Goal: Task Accomplishment & Management: Complete application form

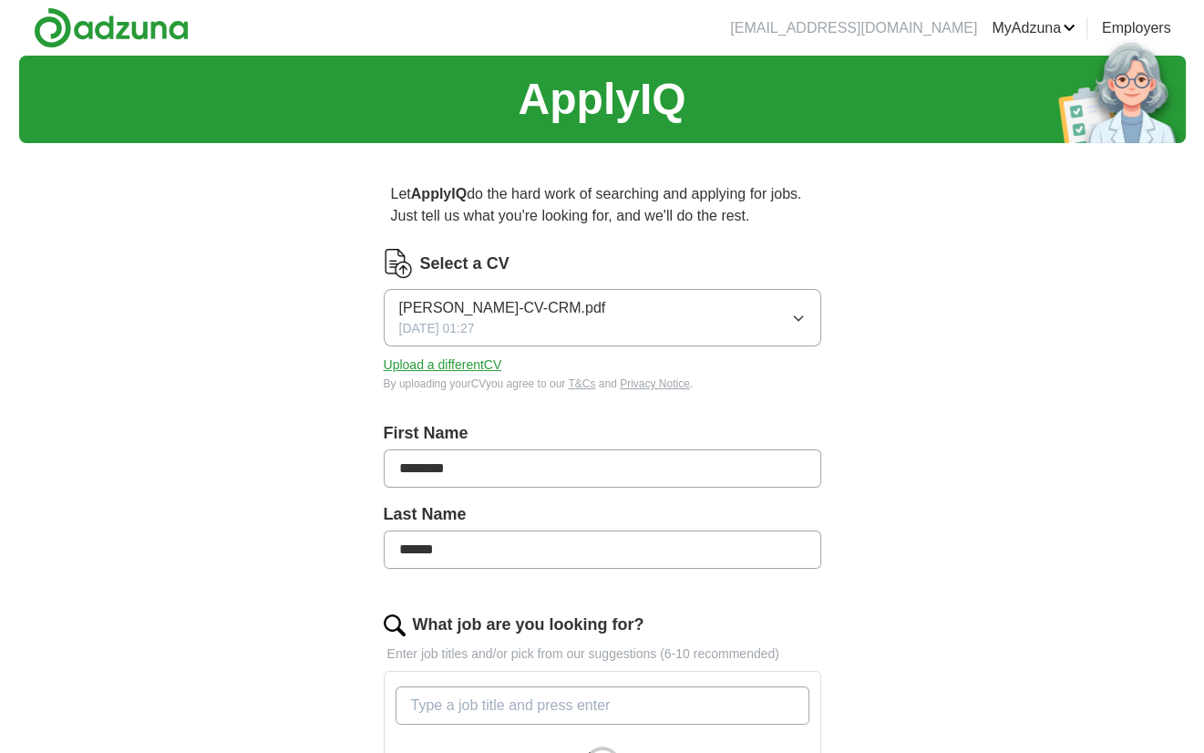
click at [582, 336] on div "[PERSON_NAME]-CV-CRM.pdf [DATE] 01:27" at bounding box center [502, 317] width 207 height 41
click at [420, 371] on button "Upload a different CV" at bounding box center [443, 365] width 119 height 19
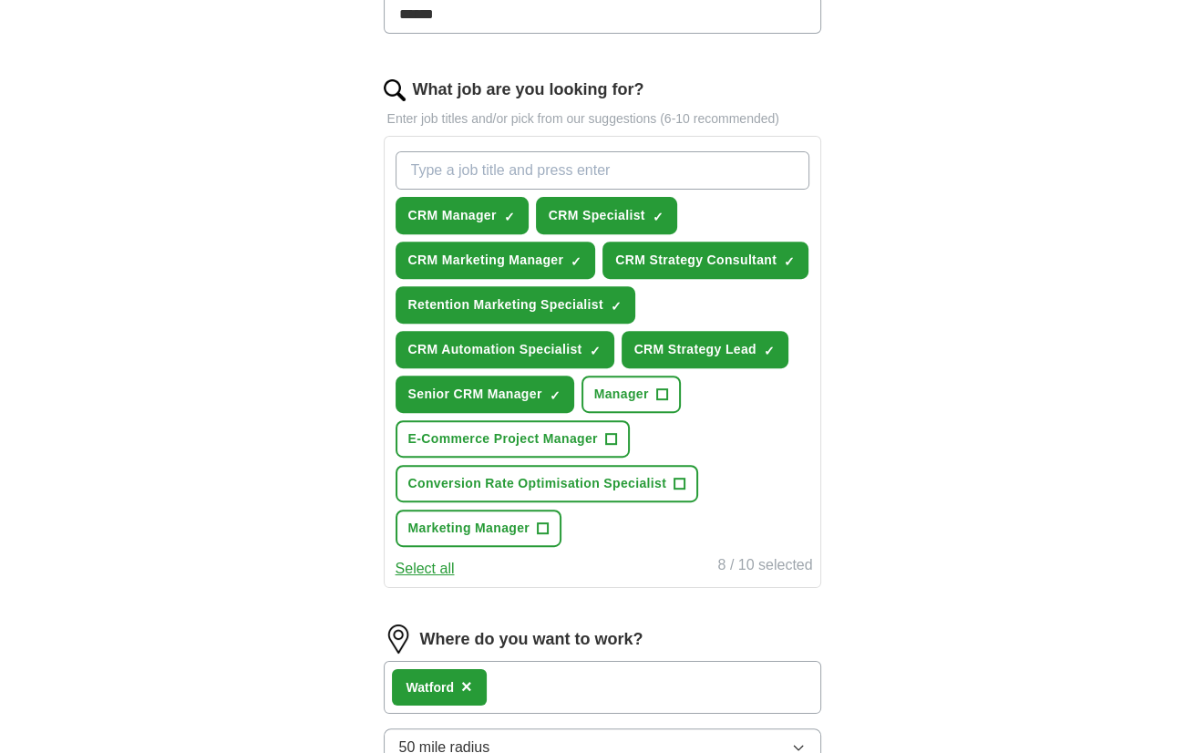
scroll to position [538, 0]
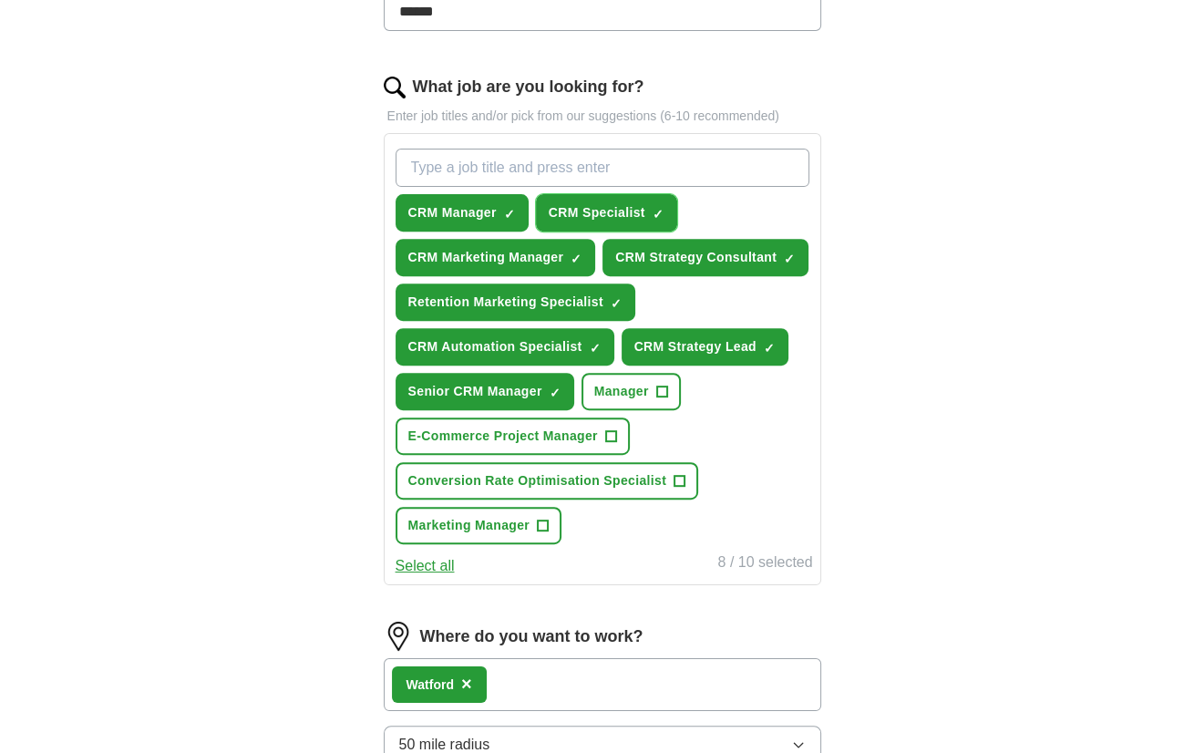
click at [578, 212] on span "CRM Specialist" at bounding box center [597, 212] width 97 height 19
click at [449, 213] on span "CRM Manager" at bounding box center [452, 212] width 88 height 19
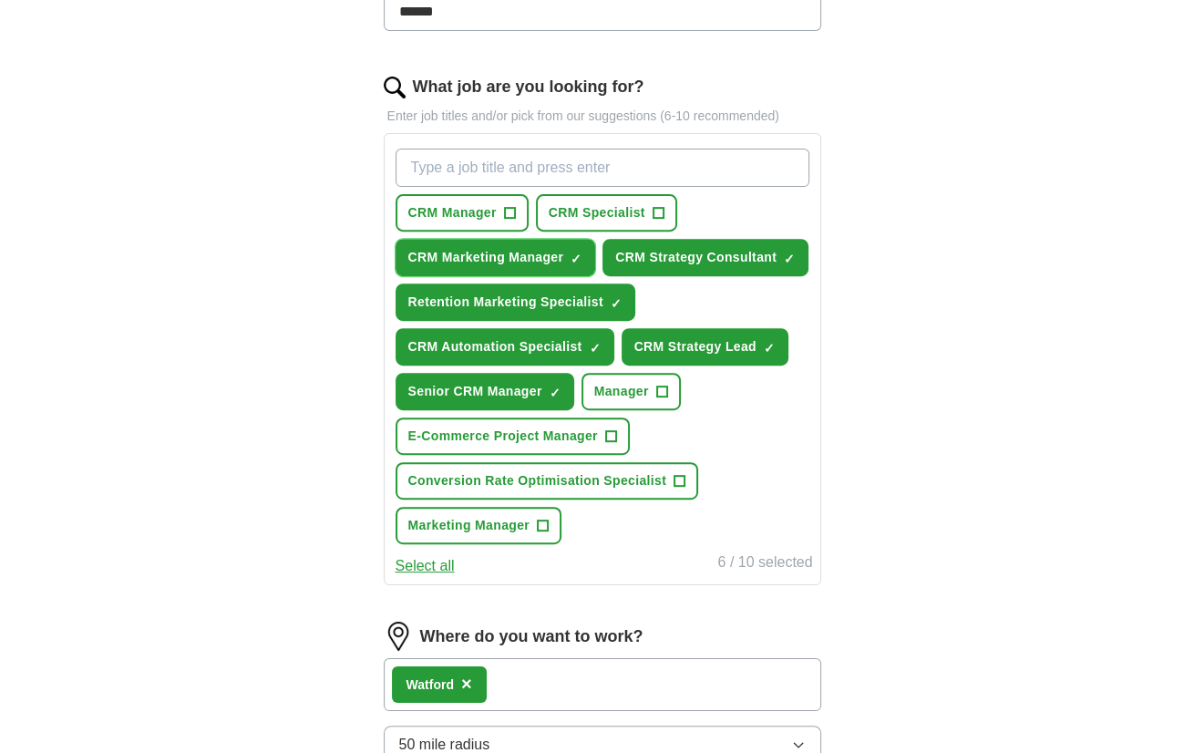
click at [450, 251] on span "CRM Marketing Manager" at bounding box center [486, 257] width 156 height 19
click at [656, 249] on span "CRM Strategy Consultant" at bounding box center [695, 257] width 161 height 19
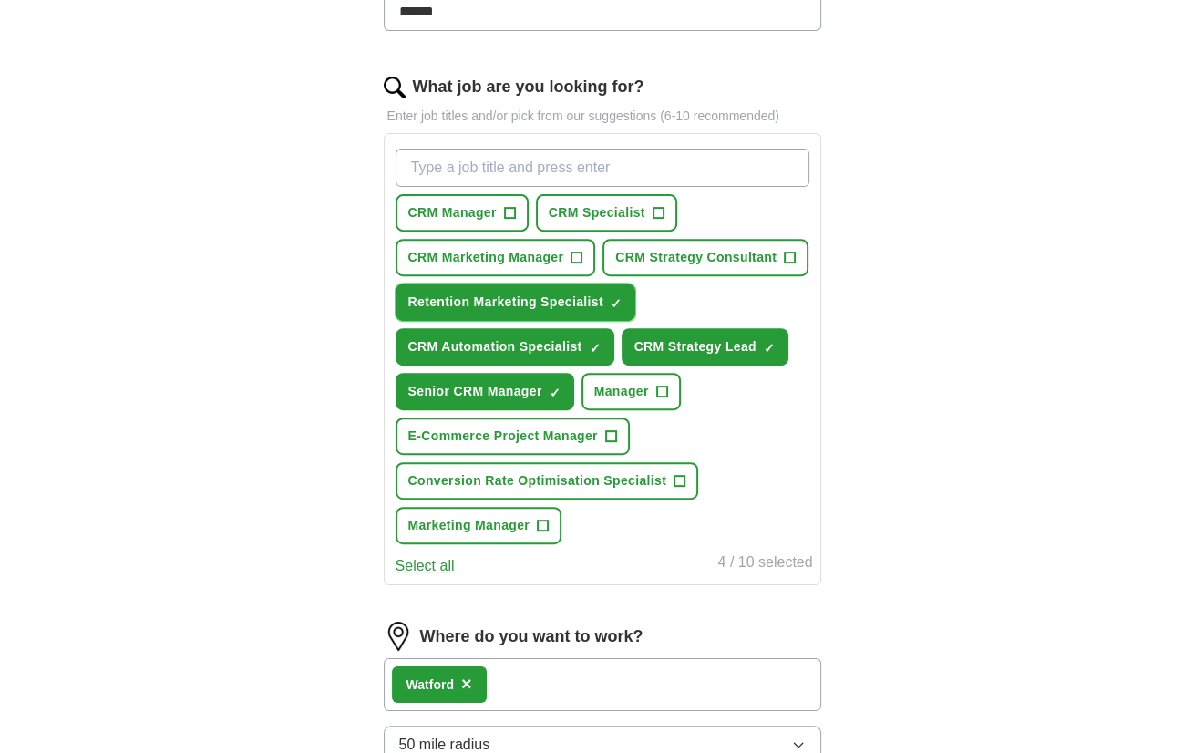
drag, startPoint x: 492, startPoint y: 296, endPoint x: 449, endPoint y: 356, distance: 73.7
click at [449, 356] on div "CRM Manager + CRM Specialist + CRM Marketing Manager + CRM Strategy Consultant …" at bounding box center [602, 346] width 421 height 410
click at [449, 356] on button "CRM Automation Specialist ✓ ×" at bounding box center [505, 346] width 219 height 37
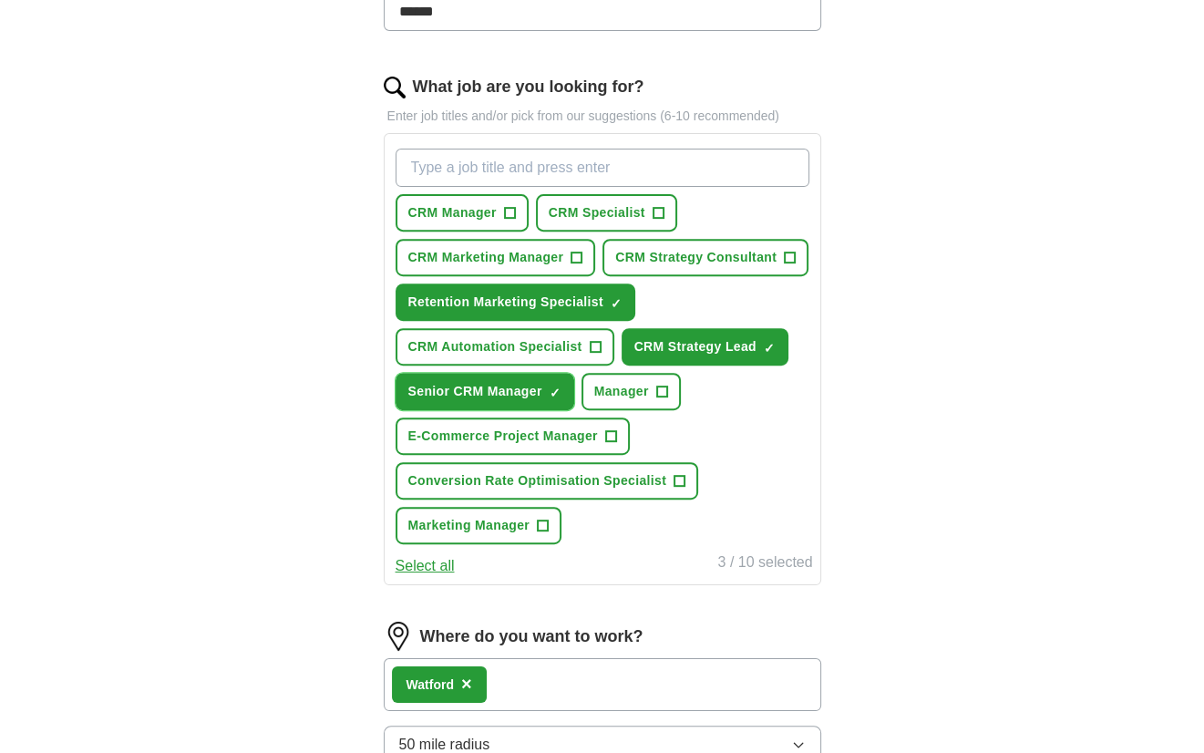
click at [450, 385] on span "Senior CRM Manager" at bounding box center [475, 391] width 134 height 19
click at [678, 345] on span "CRM Strategy Lead" at bounding box center [696, 346] width 122 height 19
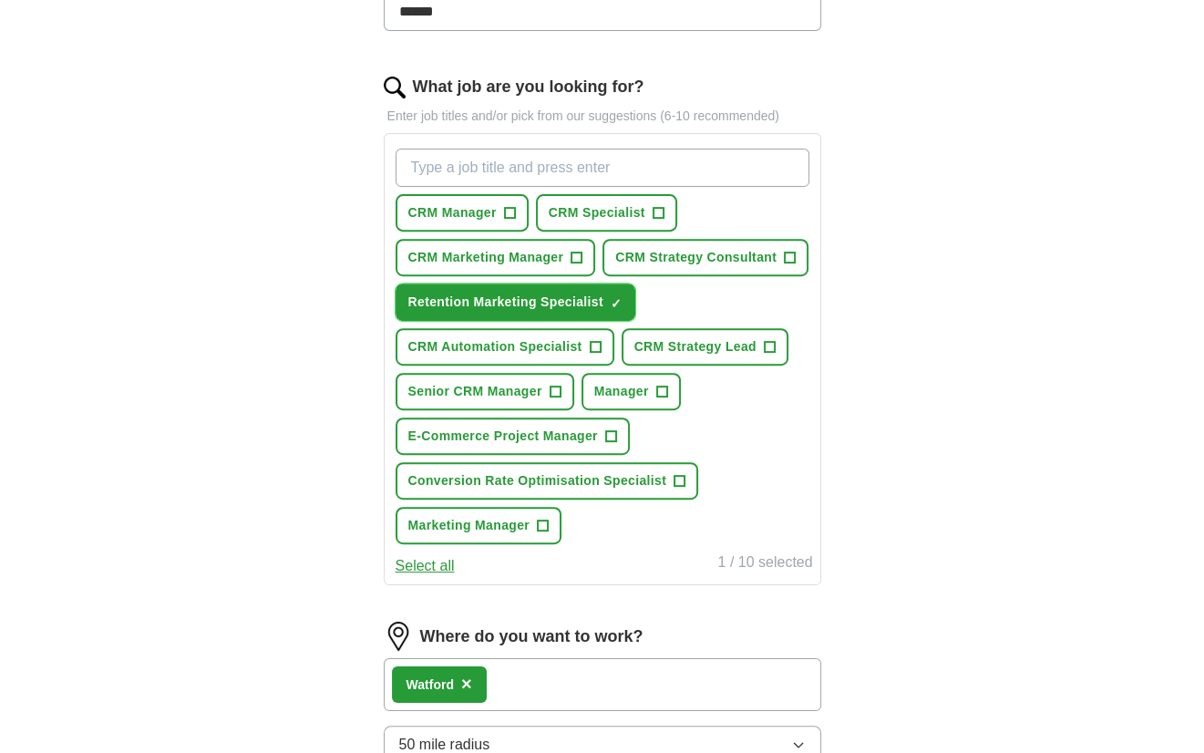
click at [480, 298] on span "Retention Marketing Specialist" at bounding box center [505, 302] width 195 height 19
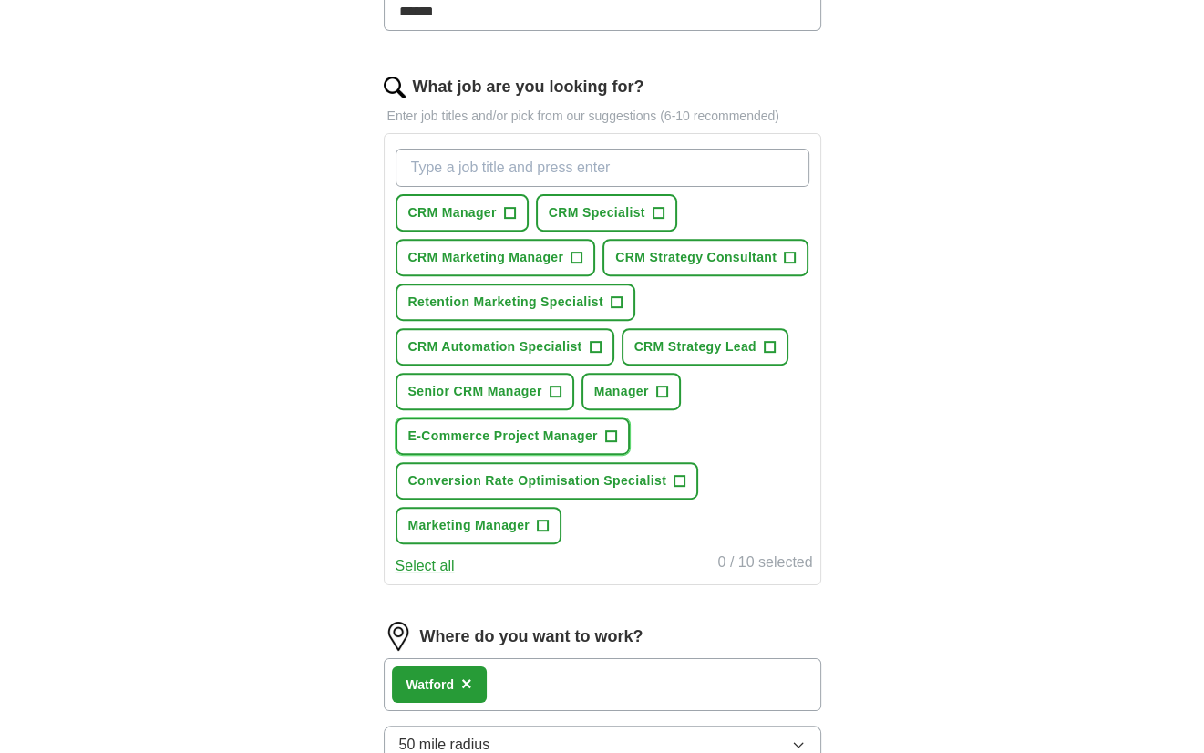
click at [449, 440] on button "E-Commerce Project Manager +" at bounding box center [513, 436] width 234 height 37
click at [615, 158] on input "What job are you looking for?" at bounding box center [603, 168] width 414 height 38
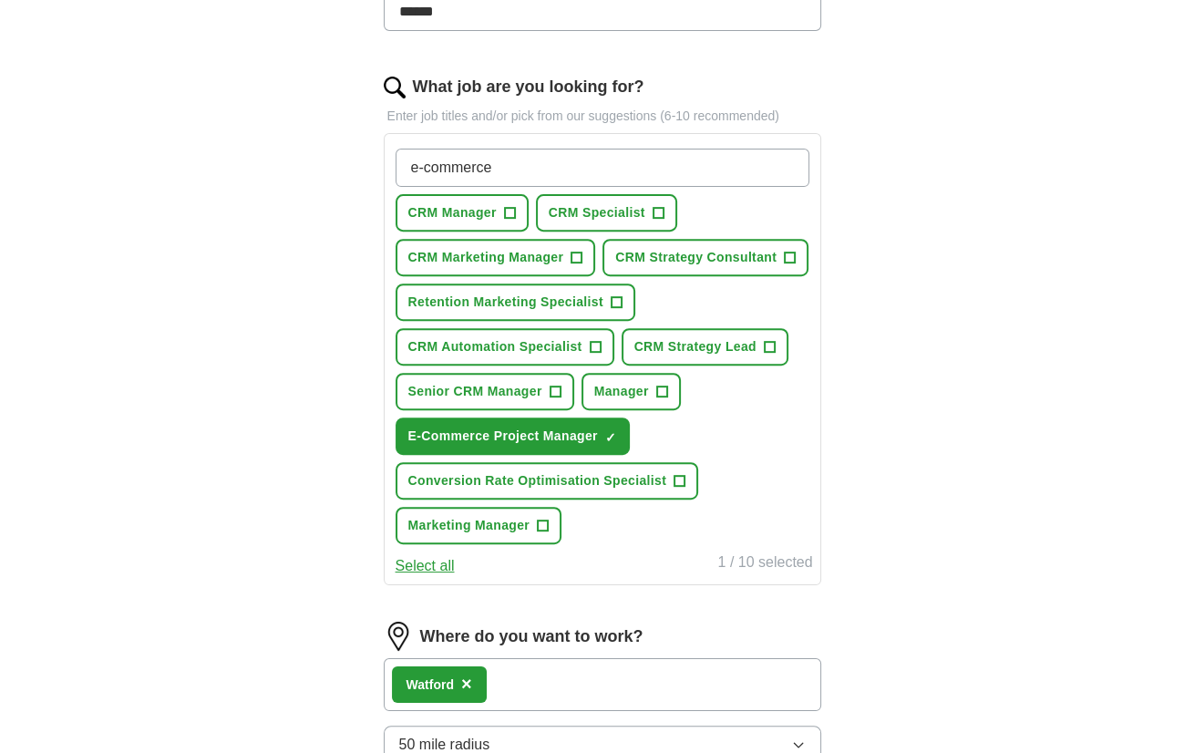
click at [615, 158] on input "e-commerce" at bounding box center [603, 168] width 414 height 38
type input "e-commerce manager"
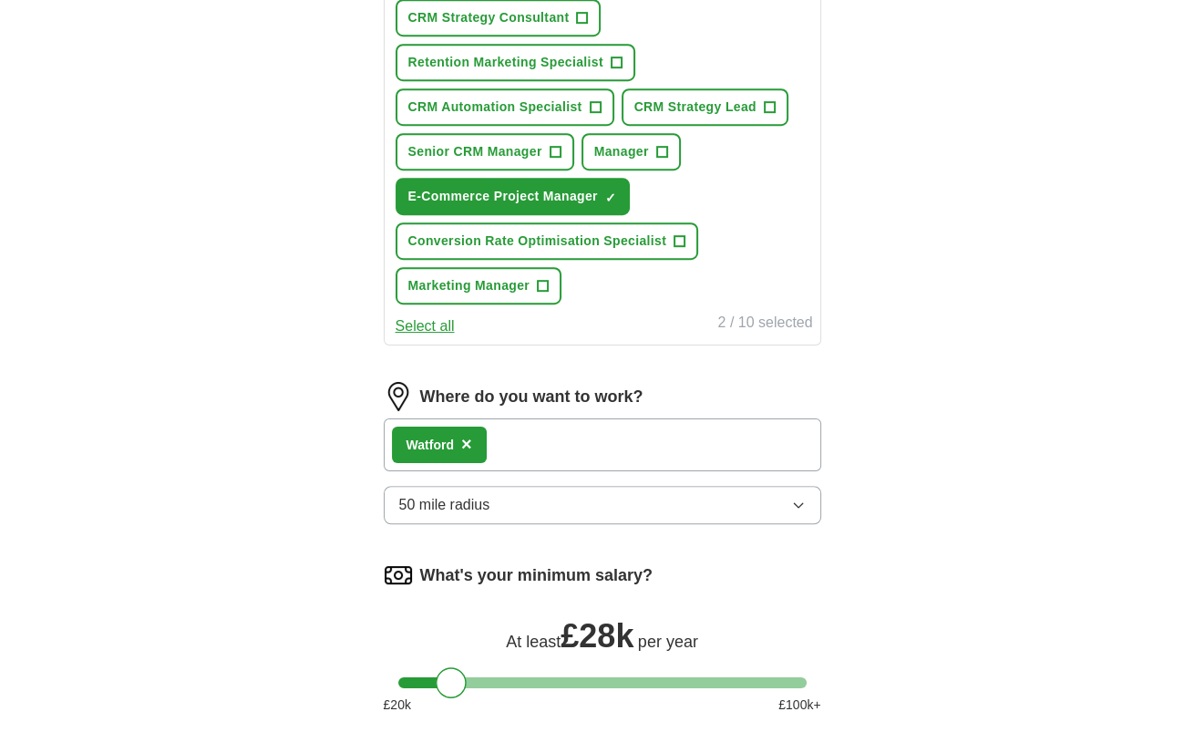
scroll to position [1145, 0]
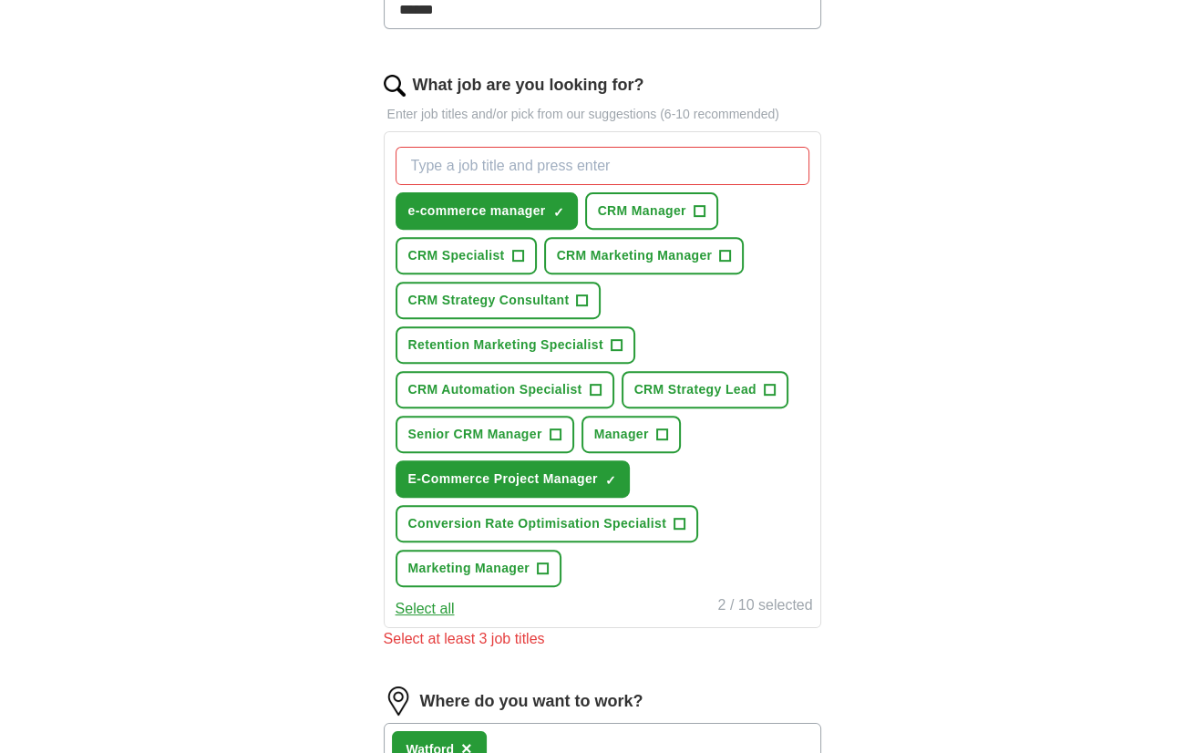
scroll to position [511, 0]
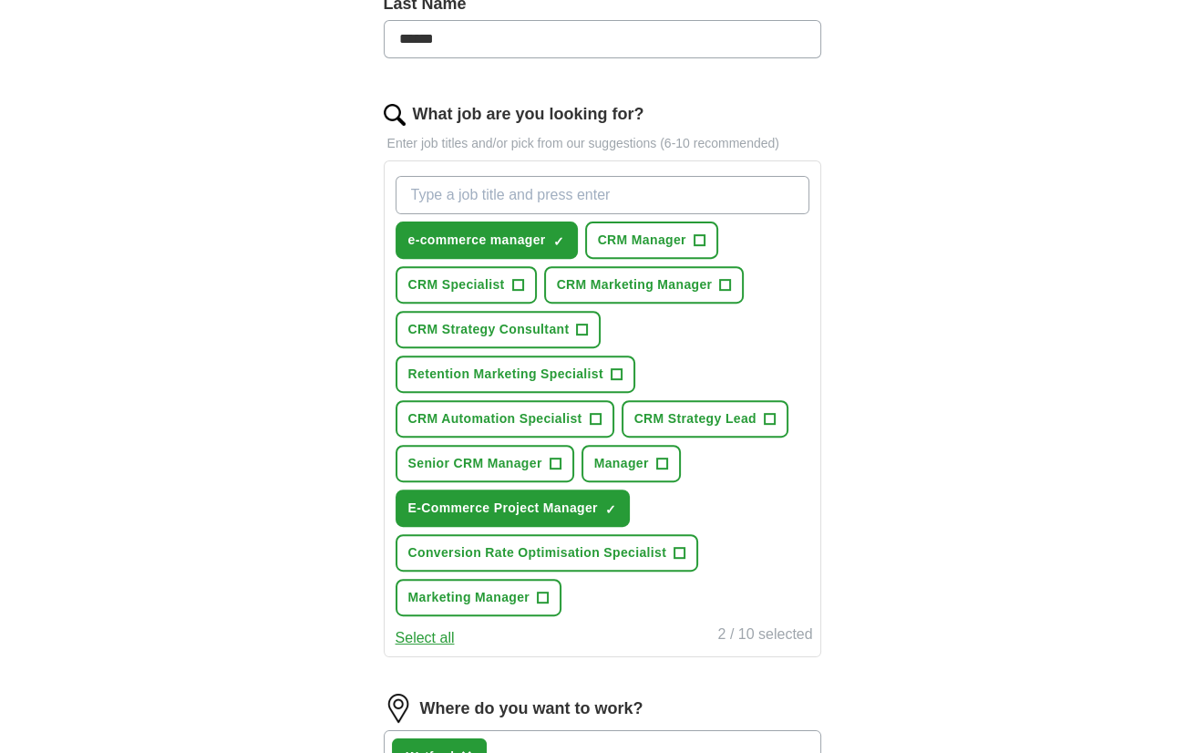
click at [602, 179] on input "What job are you looking for?" at bounding box center [603, 195] width 414 height 38
type input "e-commerce specialist"
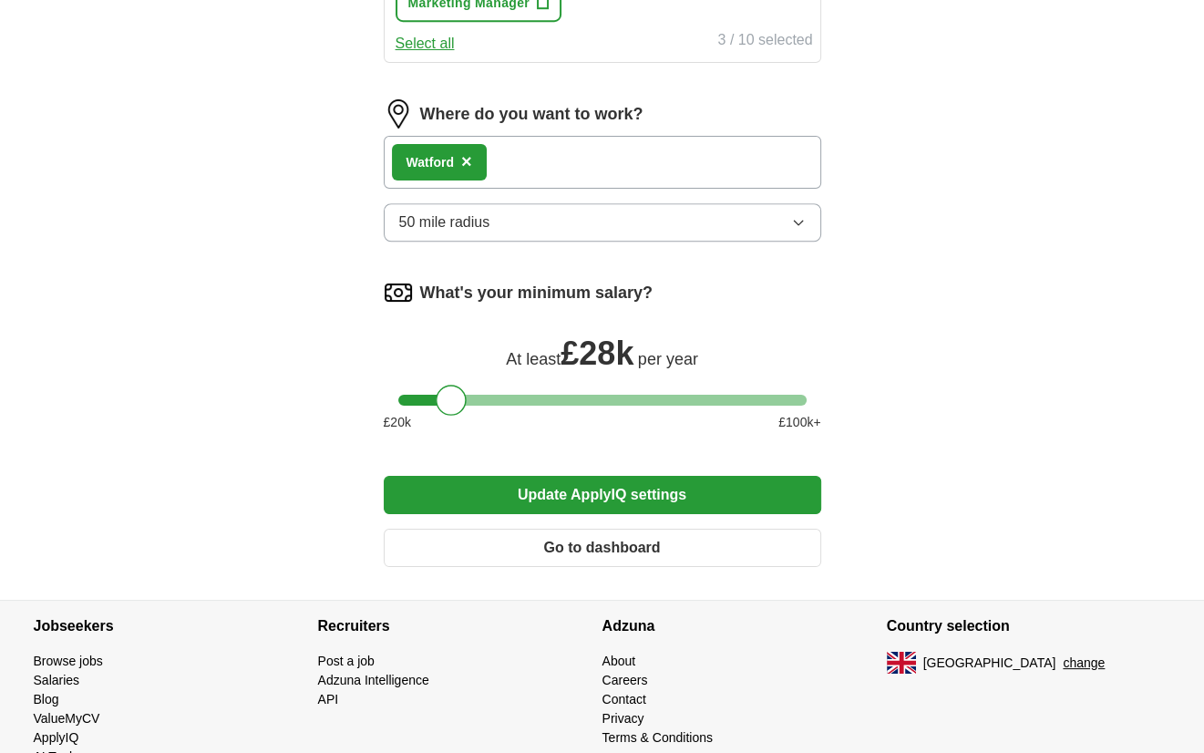
scroll to position [1105, 0]
click at [481, 497] on button "Update ApplyIQ settings" at bounding box center [603, 495] width 438 height 38
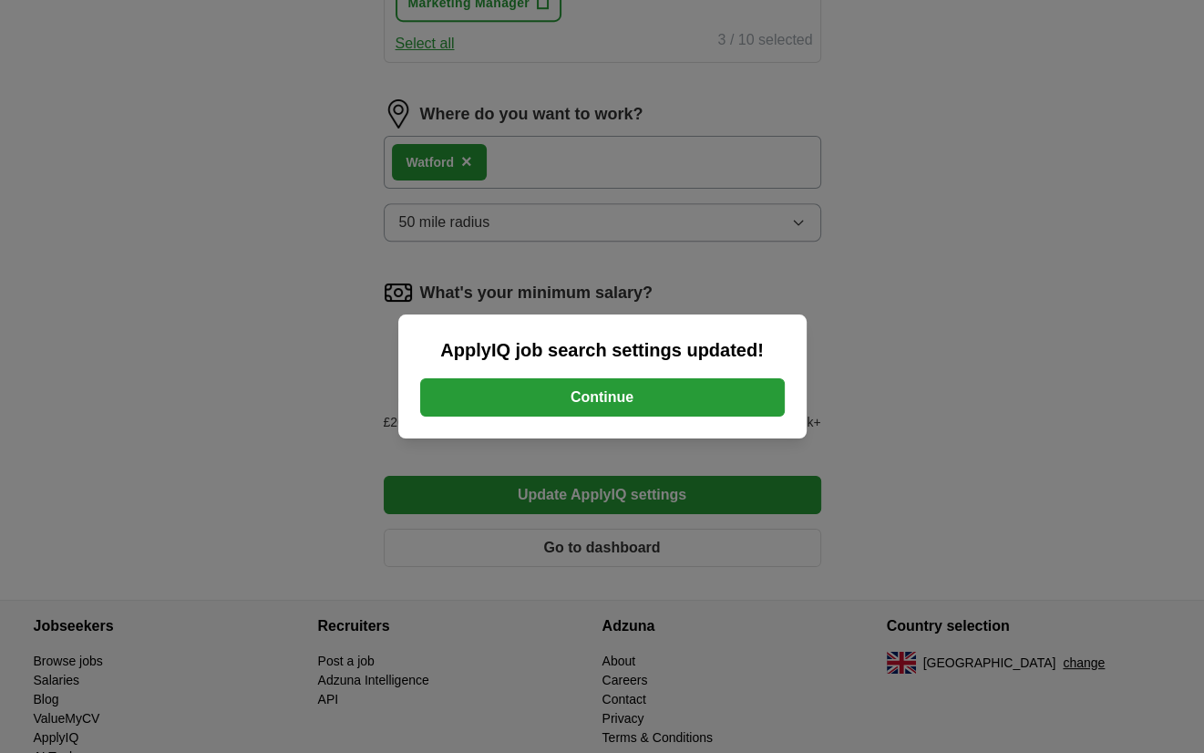
click at [616, 405] on button "Continue" at bounding box center [602, 397] width 365 height 38
